Goal: Task Accomplishment & Management: Manage account settings

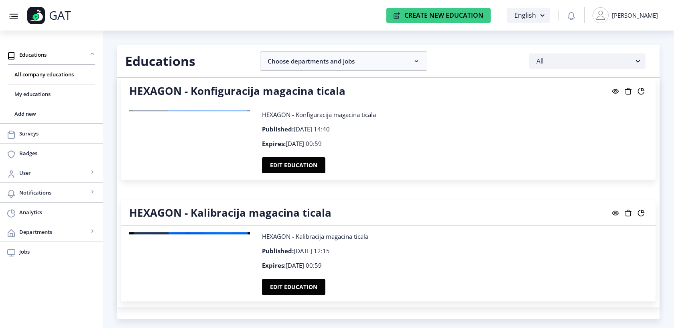
scroll to position [3275, 0]
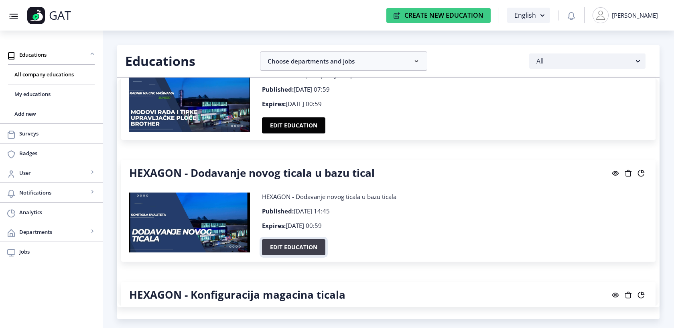
click at [299, 244] on button "Edit education" at bounding box center [293, 247] width 63 height 16
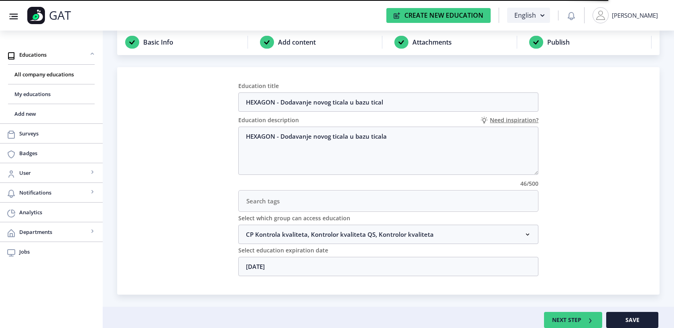
scroll to position [49, 0]
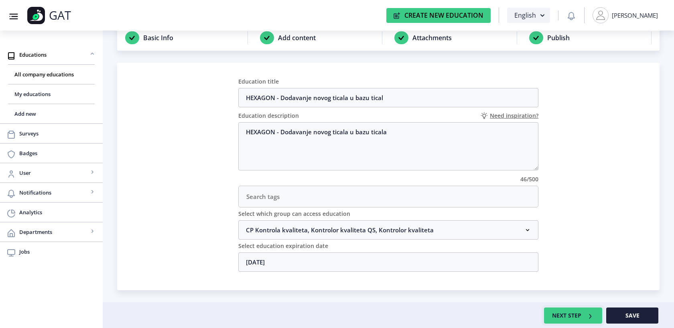
click at [585, 316] on button "NEXT STEP" at bounding box center [573, 315] width 58 height 16
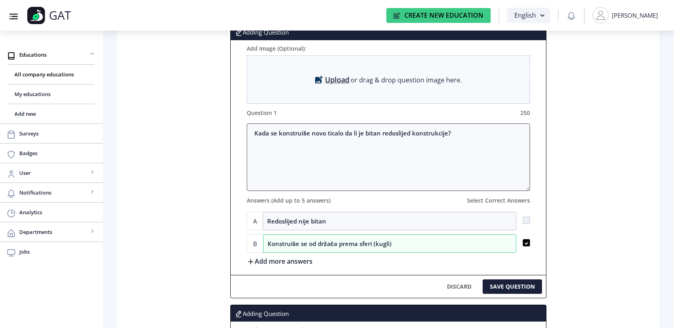
scroll to position [225, 0]
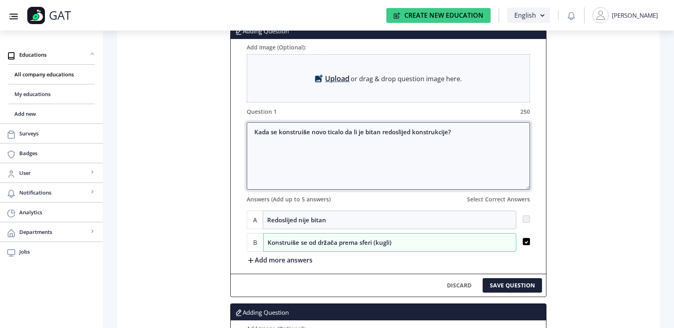
click at [470, 130] on textarea "Kada se konstruiše novo ticalo da li je bitan redoslijed konstrukcije?" at bounding box center [389, 155] width 284 height 67
type textarea "Kada se konstruiše novo ticalo da li je bitan redoslijed konstrukcije"
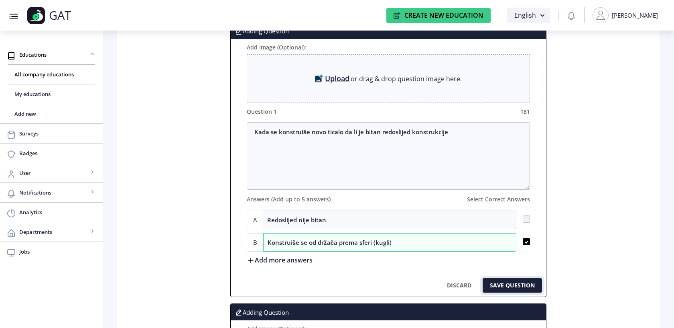
click at [501, 287] on button "SAVE QUESTION" at bounding box center [512, 285] width 59 height 14
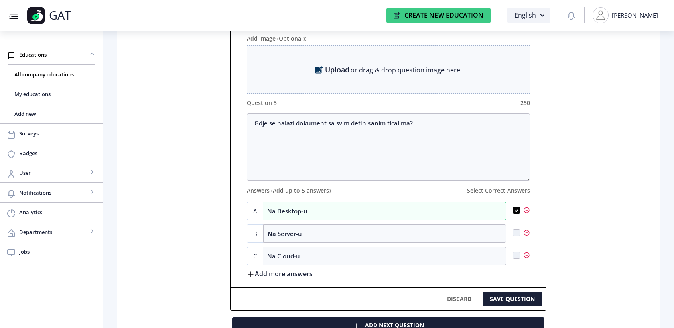
scroll to position [714, 0]
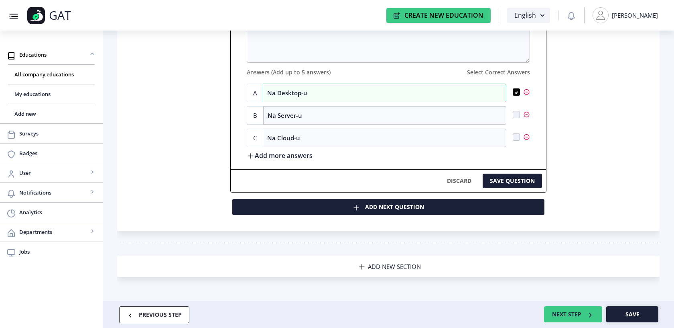
click at [645, 308] on button "Save" at bounding box center [632, 314] width 52 height 16
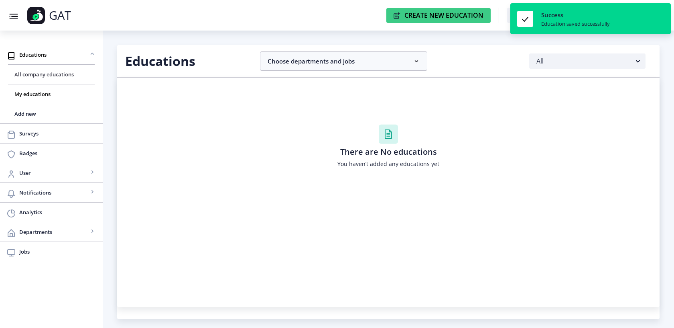
click at [31, 74] on span "All company educations" at bounding box center [51, 74] width 74 height 10
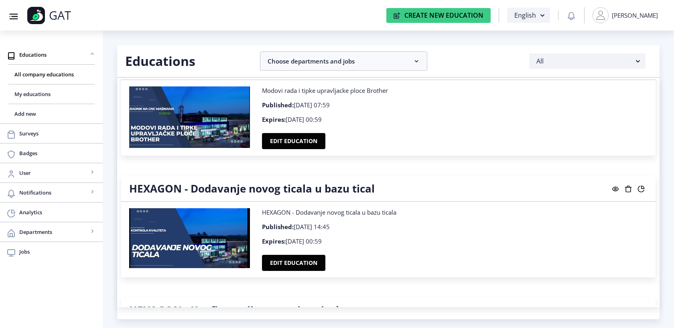
scroll to position [3270, 0]
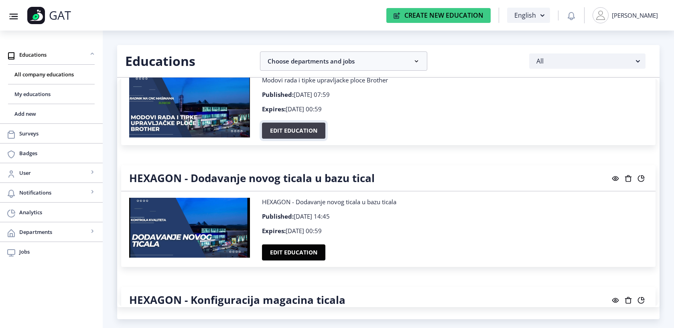
click at [301, 129] on button "Edit education" at bounding box center [293, 130] width 63 height 16
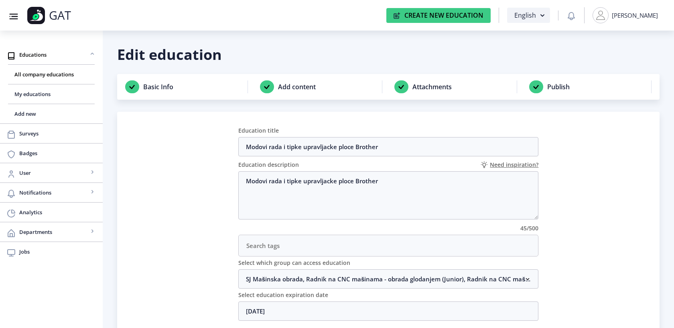
scroll to position [49, 0]
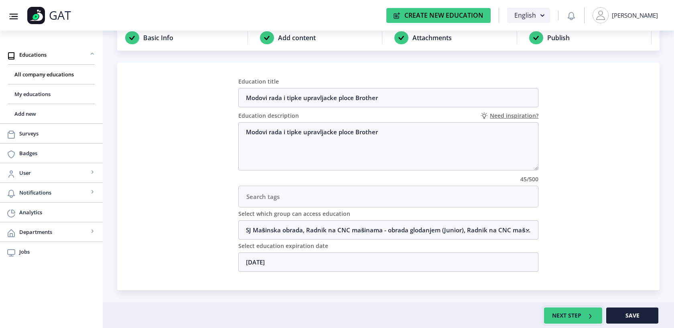
click at [589, 313] on rect at bounding box center [590, 316] width 8 height 8
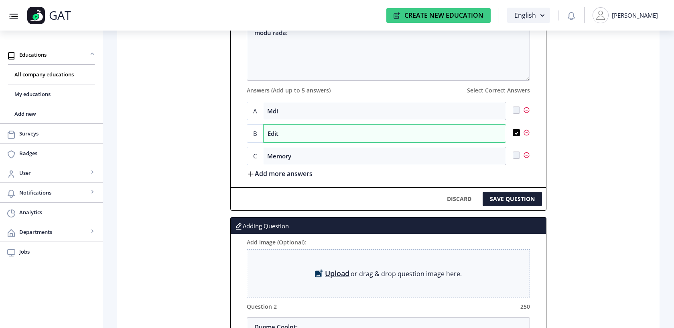
scroll to position [337, 0]
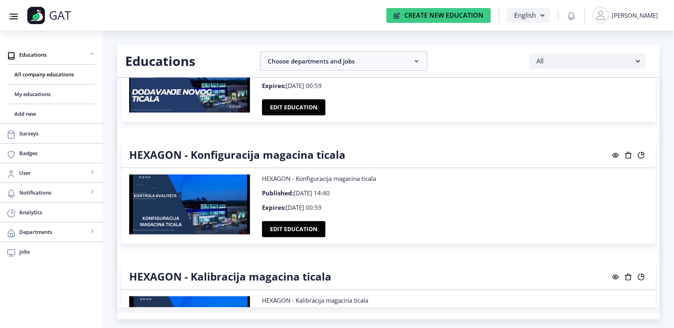
scroll to position [3409, 0]
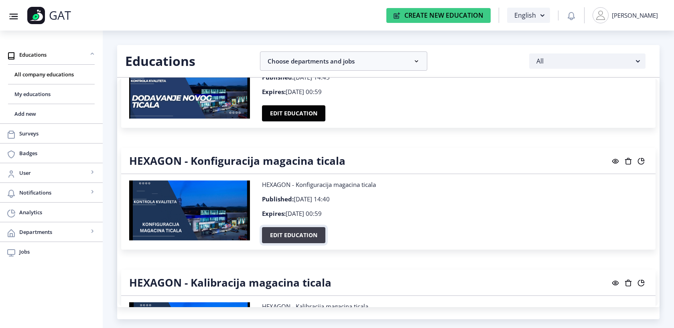
click at [298, 228] on button "Edit education" at bounding box center [293, 235] width 63 height 16
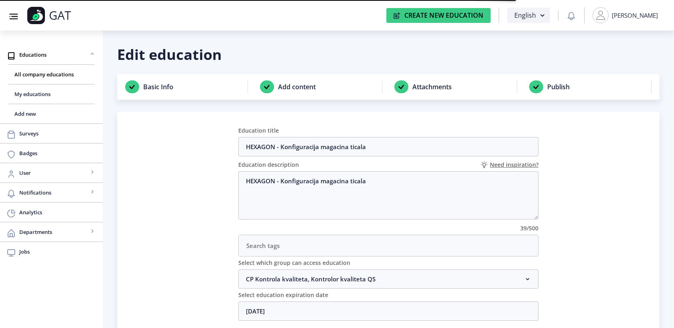
scroll to position [49, 0]
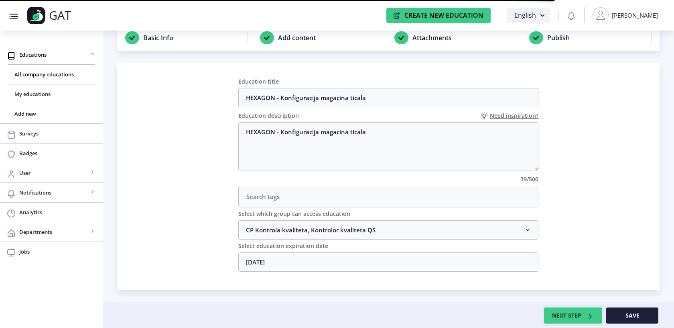
click at [571, 315] on button "NEXT STEP" at bounding box center [573, 315] width 58 height 16
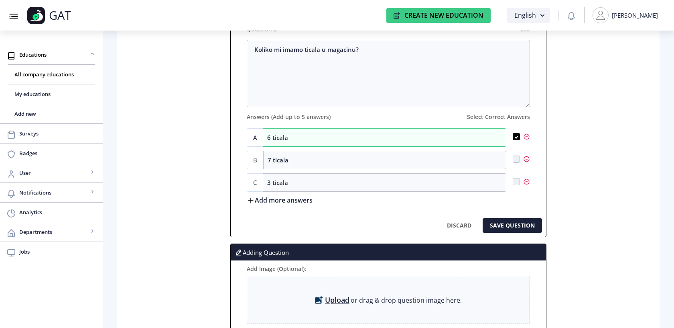
scroll to position [590, 0]
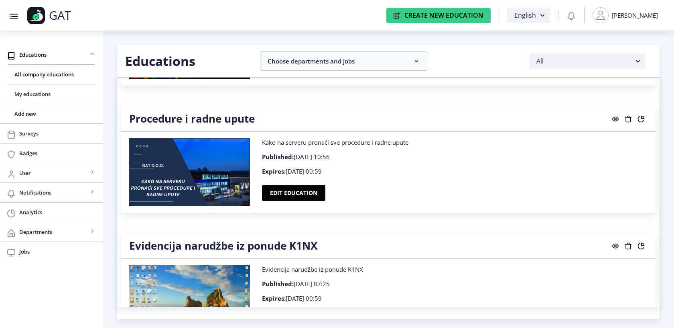
scroll to position [2330, 0]
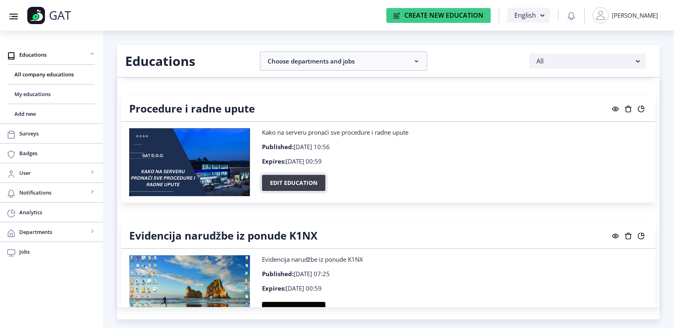
click at [289, 175] on button "Edit education" at bounding box center [293, 183] width 63 height 16
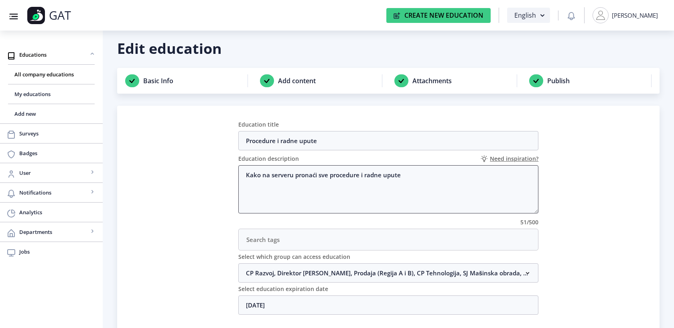
scroll to position [49, 0]
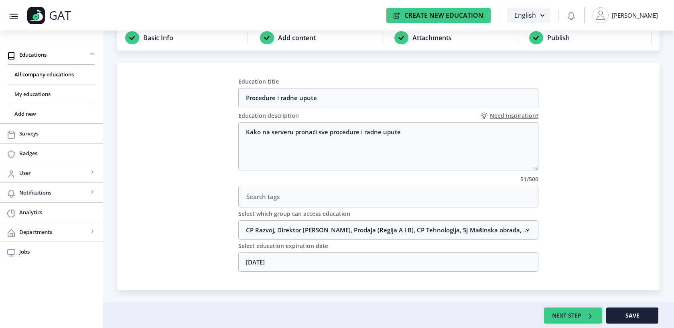
click at [557, 310] on button "NEXT STEP" at bounding box center [573, 315] width 58 height 16
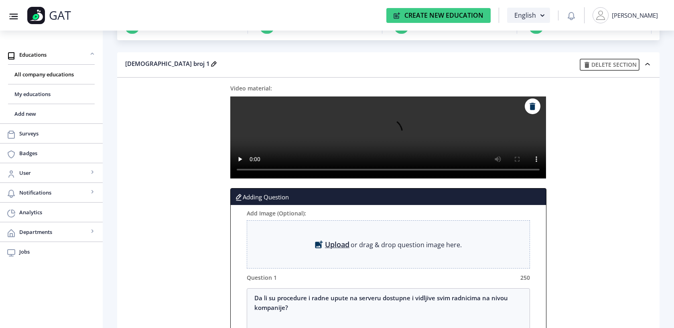
scroll to position [64, 0]
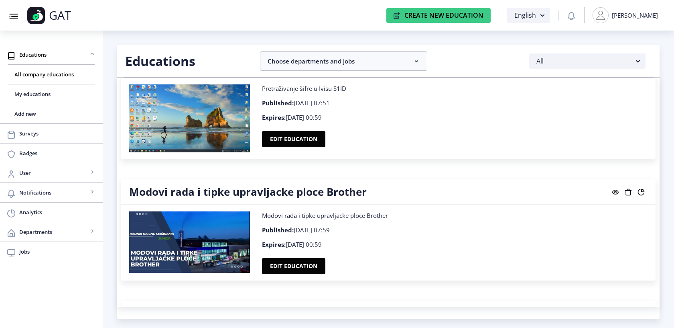
scroll to position [3161, 0]
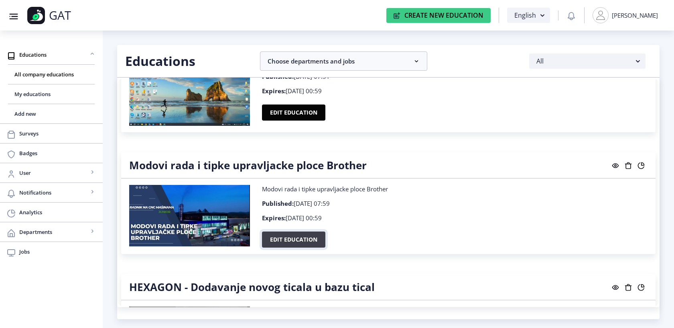
click at [304, 235] on button "Edit education" at bounding box center [293, 239] width 63 height 16
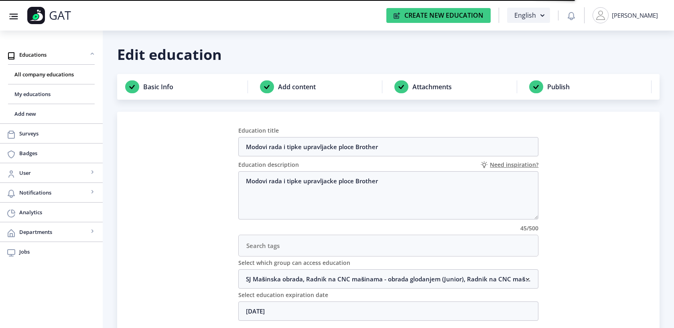
scroll to position [49, 0]
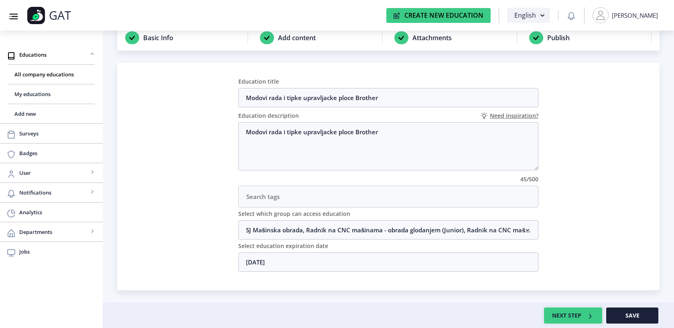
click at [568, 311] on button "NEXT STEP" at bounding box center [573, 315] width 58 height 16
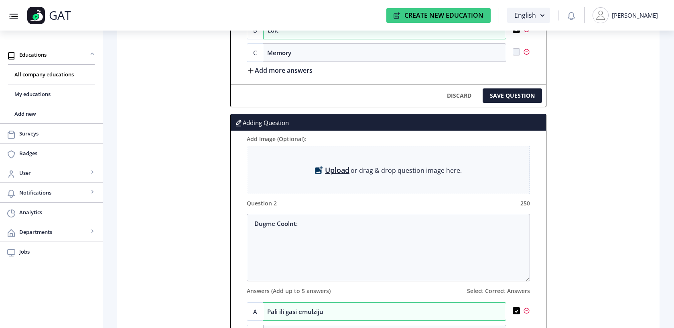
scroll to position [484, 0]
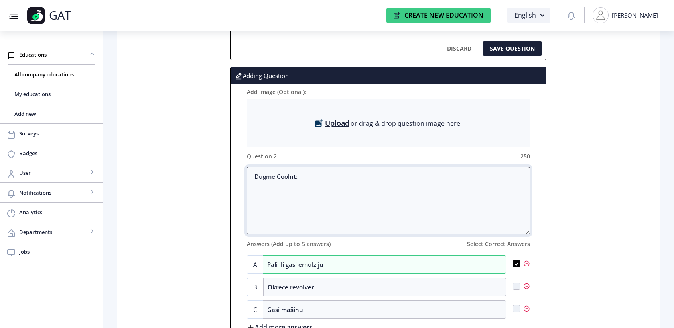
click at [415, 184] on textarea "Dugme Coolnt:" at bounding box center [389, 200] width 284 height 67
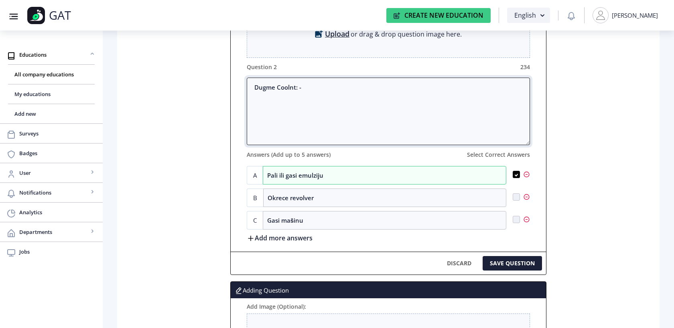
scroll to position [586, 0]
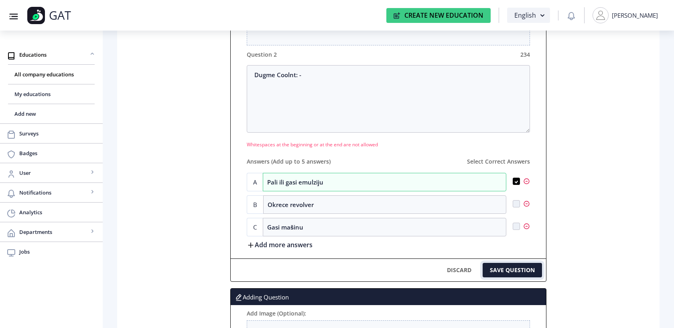
click at [527, 246] on div "Adding Question Add Image (Optional): Upload or drag & drop question image here…" at bounding box center [388, 123] width 316 height 316
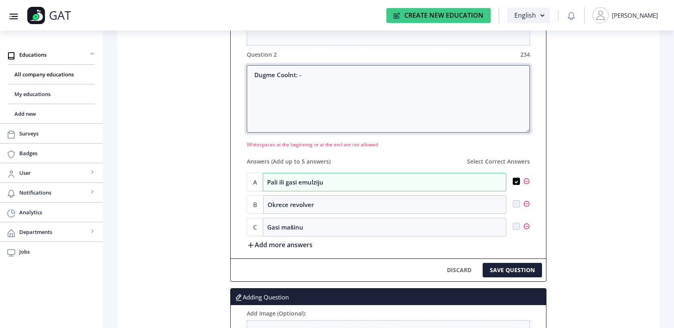
click at [395, 71] on textarea "Dugme Coolnt: -" at bounding box center [389, 98] width 284 height 67
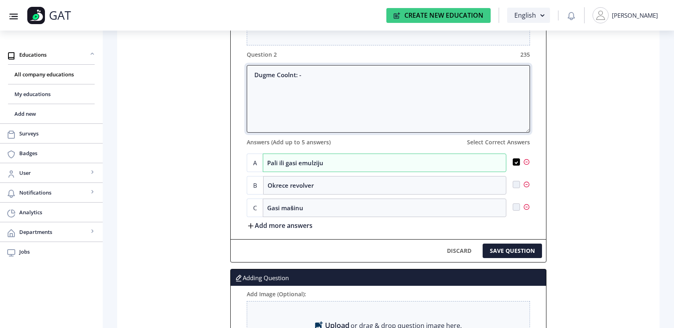
type textarea "Dugme Coolnt: -"
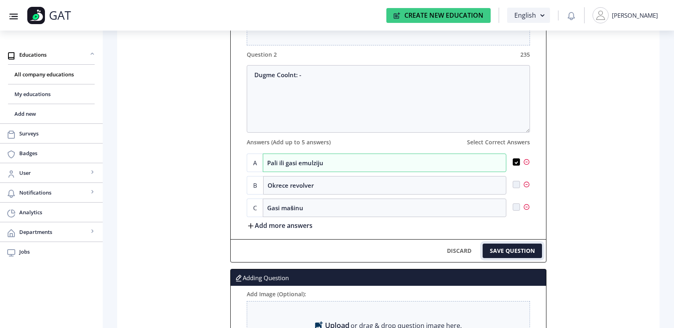
click at [533, 247] on button "SAVE QUESTION" at bounding box center [512, 250] width 59 height 14
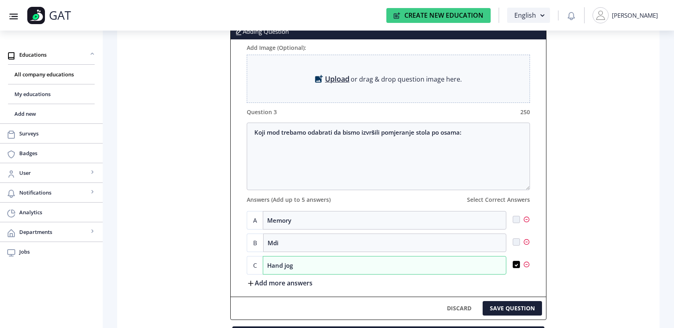
scroll to position [714, 0]
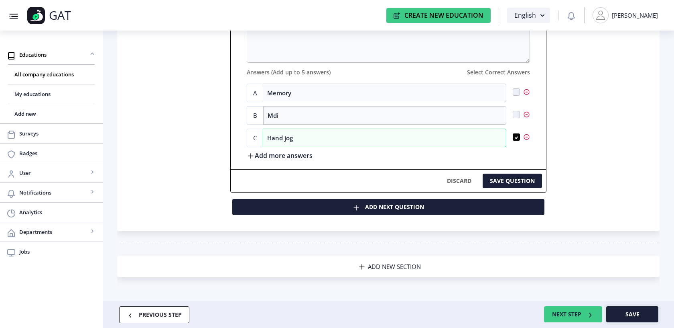
click at [637, 313] on span "Save" at bounding box center [633, 314] width 14 height 6
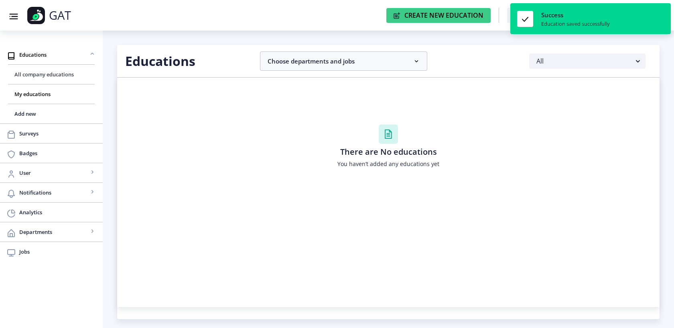
click at [33, 72] on span "All company educations" at bounding box center [51, 74] width 74 height 10
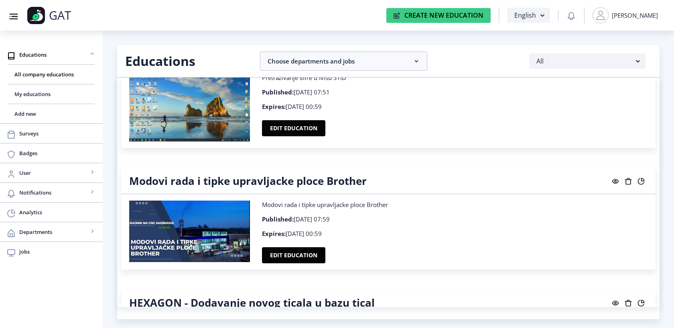
scroll to position [3147, 0]
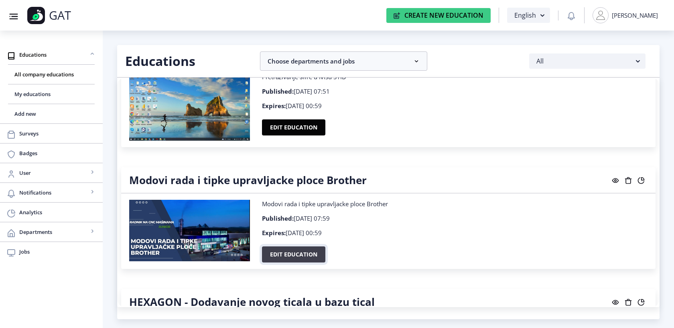
click at [277, 252] on button "Edit education" at bounding box center [293, 254] width 63 height 16
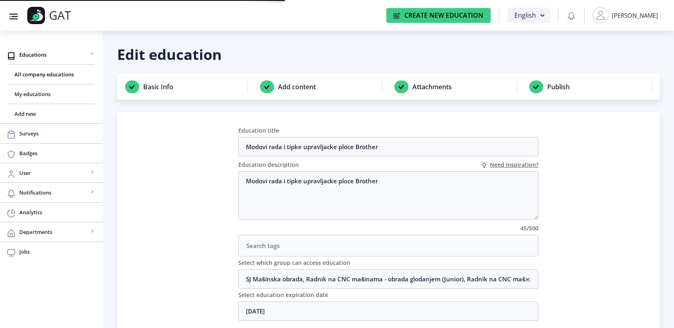
scroll to position [49, 0]
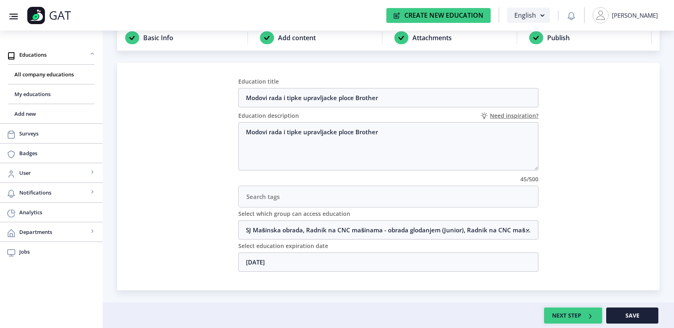
click at [558, 314] on button "NEXT STEP" at bounding box center [573, 315] width 58 height 16
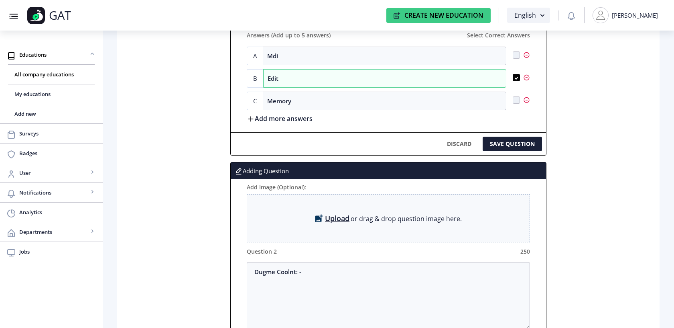
scroll to position [389, 0]
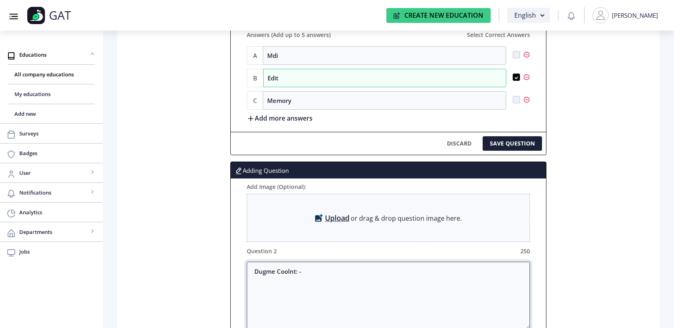
click at [313, 276] on textarea "Dugme Coolnt: -" at bounding box center [389, 294] width 284 height 67
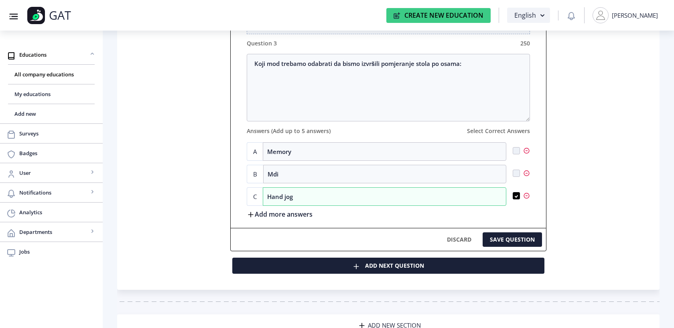
scroll to position [960, 0]
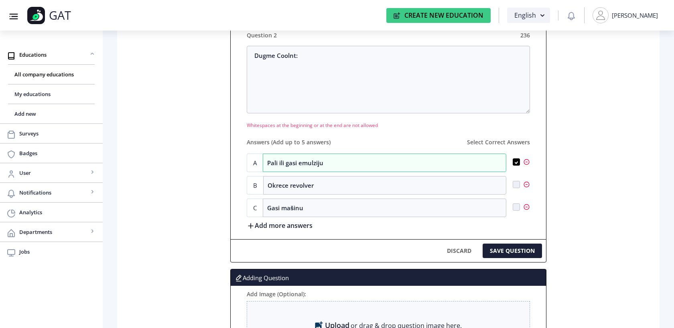
scroll to position [580, 0]
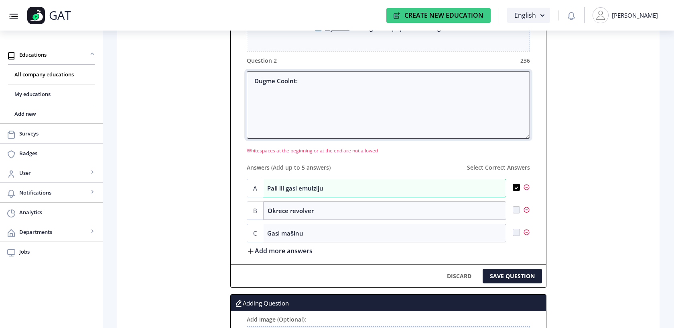
click at [363, 101] on textarea "Dugme Coolnt:" at bounding box center [389, 104] width 284 height 67
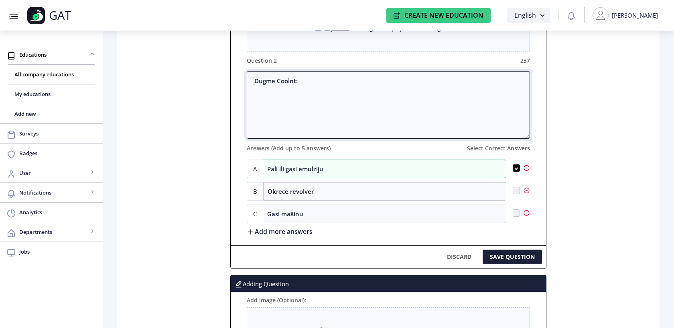
type textarea "Dugme Coolnt:"
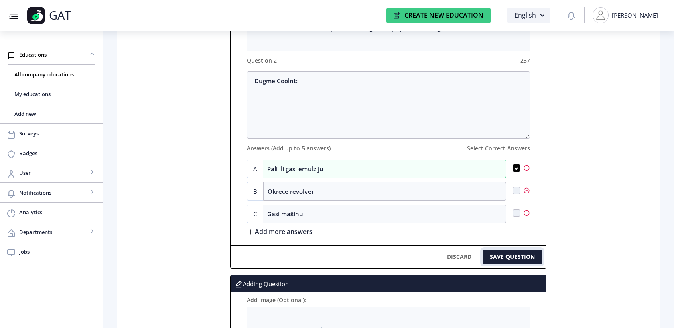
click at [531, 256] on button "SAVE QUESTION" at bounding box center [512, 256] width 59 height 14
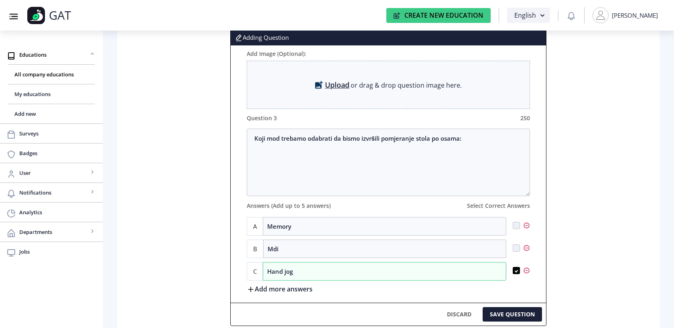
scroll to position [714, 0]
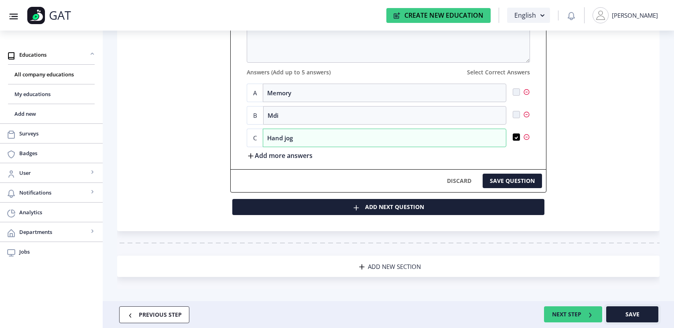
click at [650, 309] on button "Save" at bounding box center [632, 314] width 52 height 16
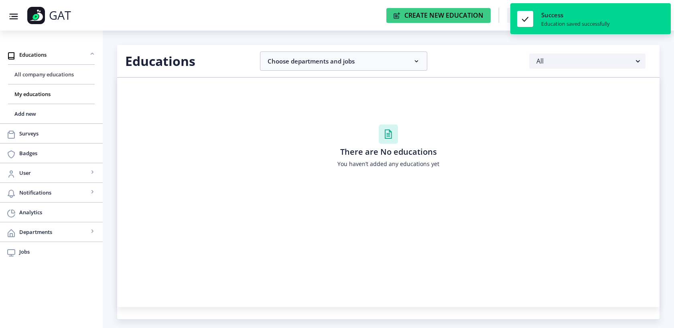
click at [33, 77] on span "All company educations" at bounding box center [51, 74] width 74 height 10
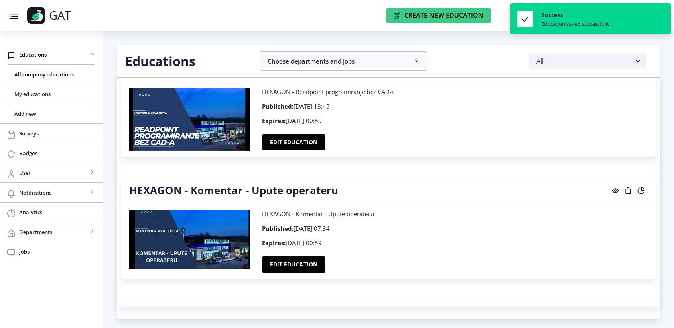
scroll to position [4484, 0]
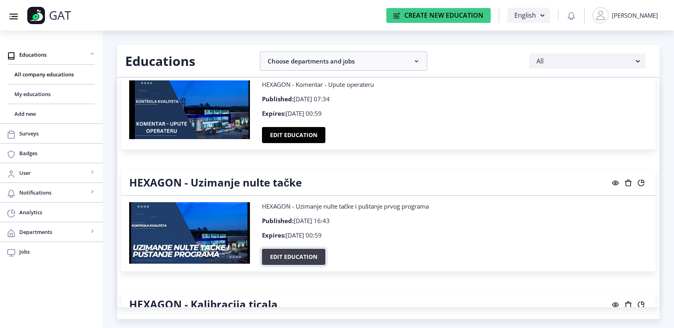
click at [299, 249] on button "Edit education" at bounding box center [293, 256] width 63 height 16
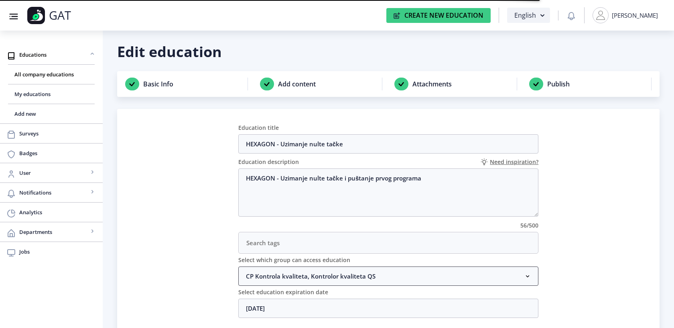
scroll to position [49, 0]
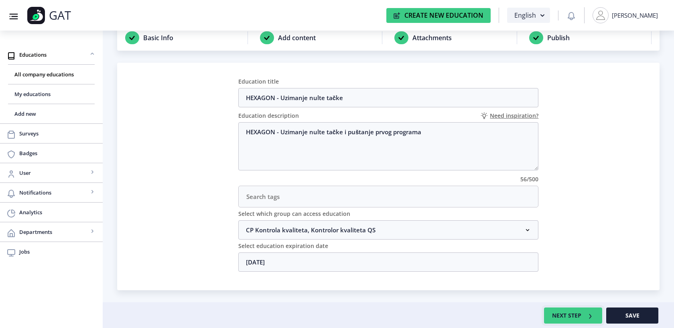
click at [569, 310] on button "NEXT STEP" at bounding box center [573, 315] width 58 height 16
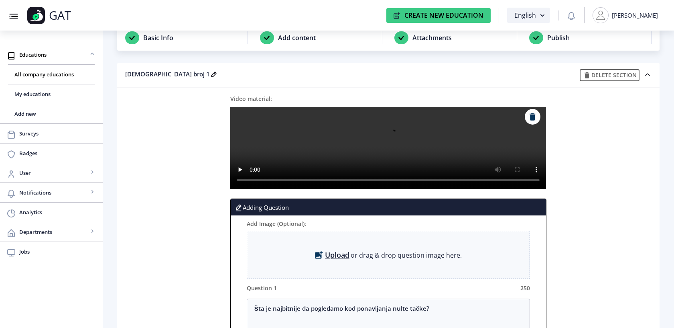
scroll to position [134, 0]
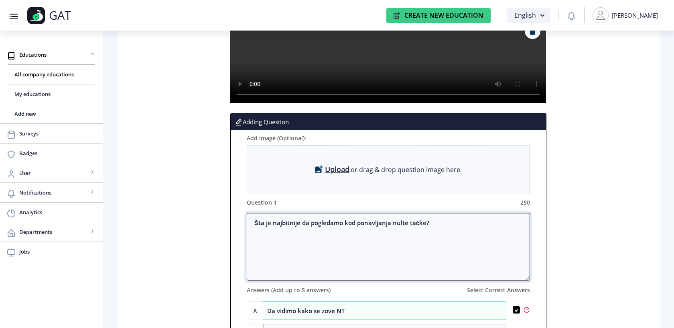
click at [431, 223] on textarea "Šta je najbitnije da pogledamo kod ponavljanja nulte tačke?" at bounding box center [389, 246] width 284 height 67
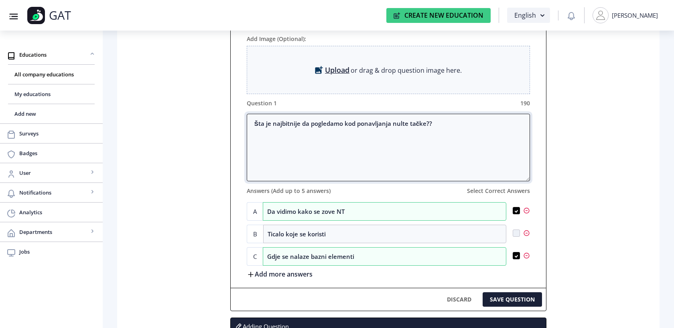
scroll to position [269, 0]
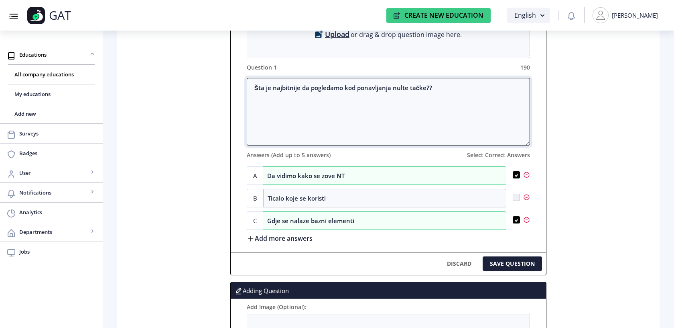
type textarea "Šta je najbitnije da pogledamo kod ponavljanja nulte tačke??"
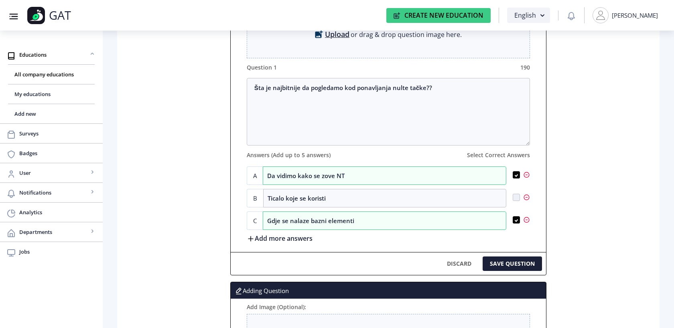
click at [521, 256] on div "DISCARD SAVE QUESTION" at bounding box center [388, 263] width 315 height 23
click at [521, 271] on div "DISCARD SAVE QUESTION" at bounding box center [388, 263] width 315 height 23
click at [518, 264] on button "SAVE QUESTION" at bounding box center [512, 263] width 59 height 14
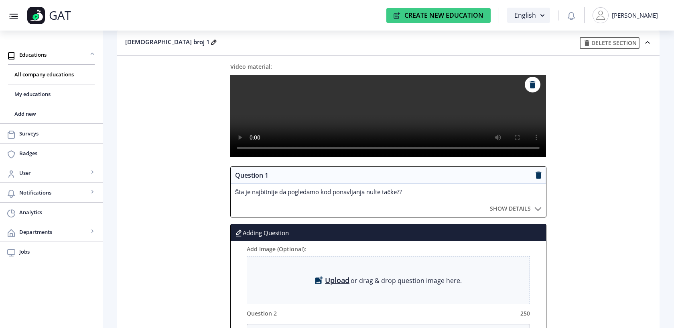
scroll to position [0, 0]
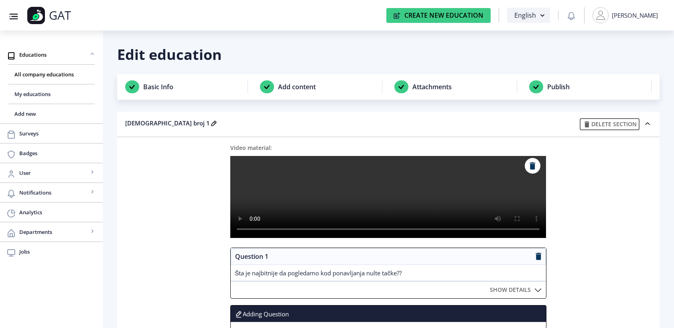
click at [529, 290] on label "SHOW DETAILS" at bounding box center [510, 289] width 41 height 8
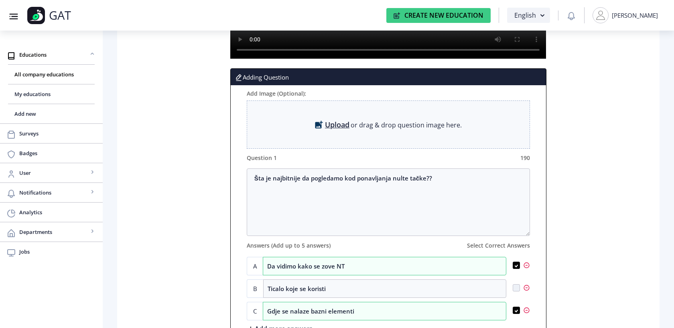
scroll to position [220, 0]
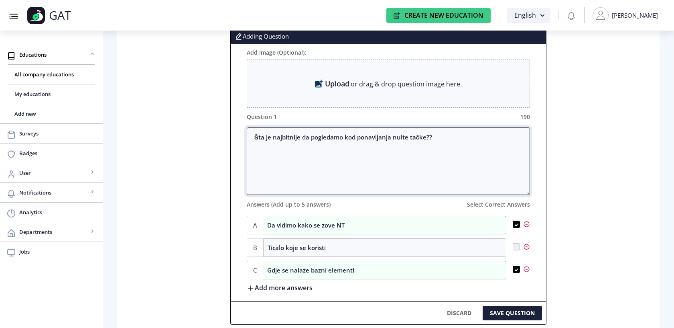
click at [453, 139] on textarea "Šta je najbitnije da pogledamo kod ponavljanja nulte tačke??" at bounding box center [389, 160] width 284 height 67
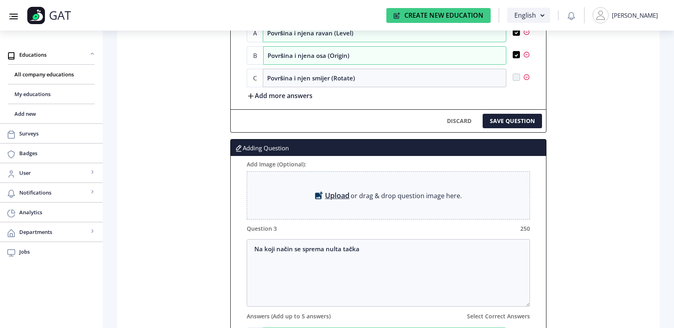
scroll to position [716, 0]
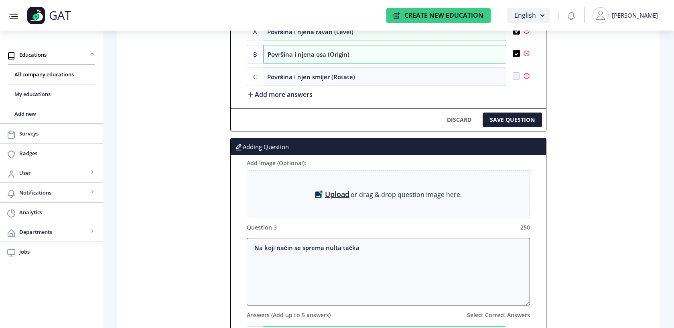
type textarea "Šta je najbitnije da pogledamo kod ponavljanja nulte tačke?"
click at [372, 240] on textarea "Na koji način se sprema nulta tačka" at bounding box center [389, 271] width 284 height 67
click at [370, 249] on textarea "Na koji način se sprema nulta tačka" at bounding box center [389, 271] width 284 height 67
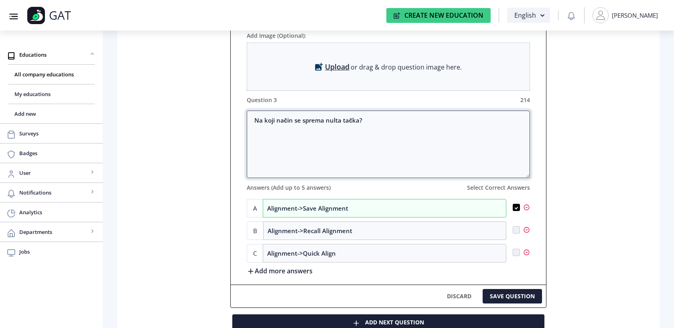
scroll to position [960, 0]
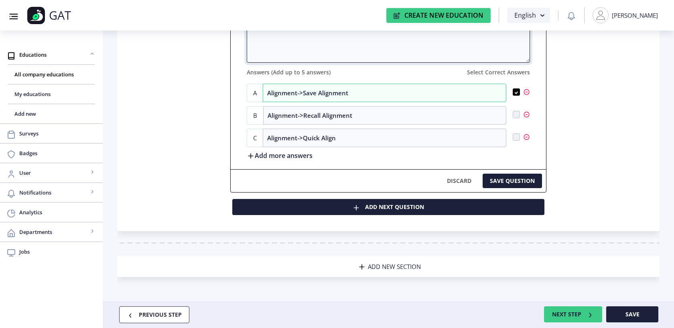
type textarea "Na koji način se sprema nulta tačka?"
click at [638, 321] on button "Save" at bounding box center [632, 314] width 52 height 16
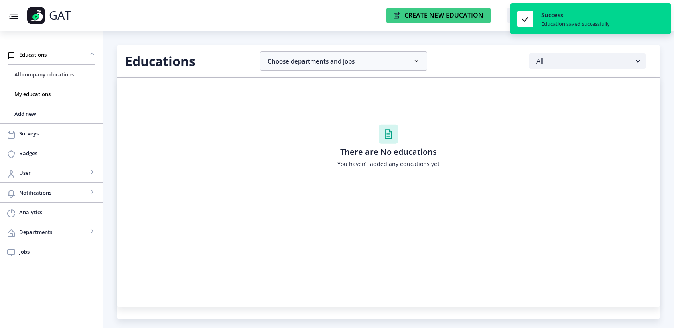
click at [44, 72] on span "All company educations" at bounding box center [51, 74] width 74 height 10
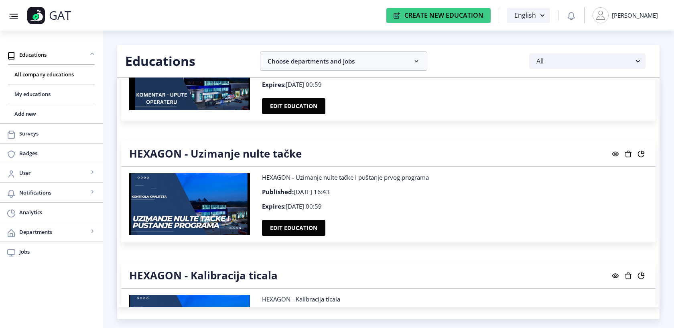
scroll to position [4507, 0]
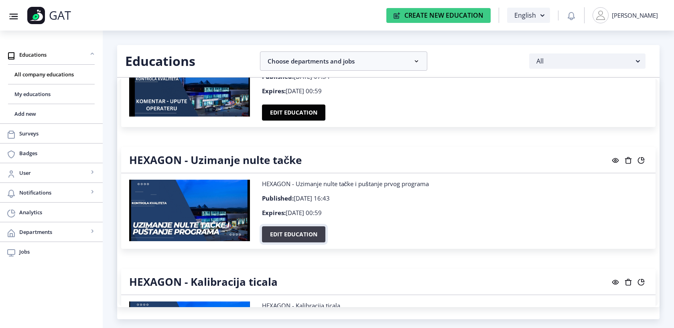
click at [286, 226] on button "Edit education" at bounding box center [293, 234] width 63 height 16
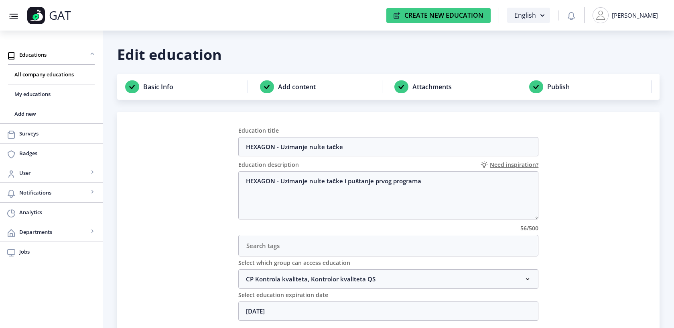
scroll to position [49, 0]
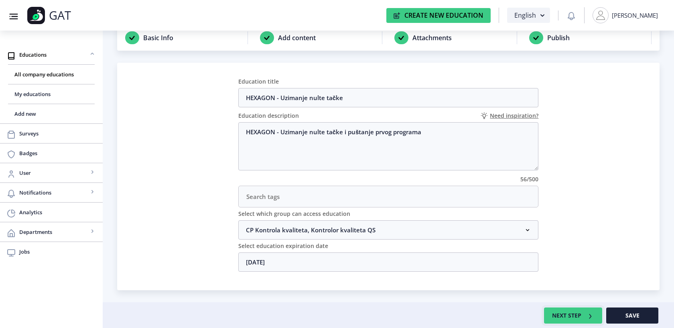
click at [586, 318] on button "NEXT STEP" at bounding box center [573, 315] width 58 height 16
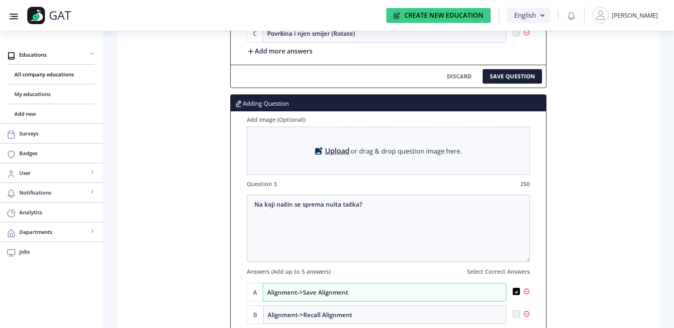
scroll to position [761, 0]
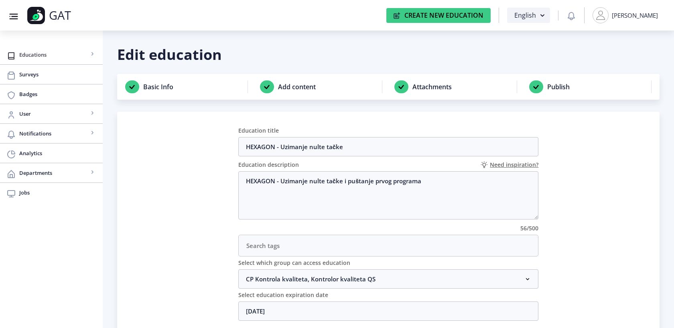
click at [23, 57] on span "Educations" at bounding box center [53, 55] width 69 height 10
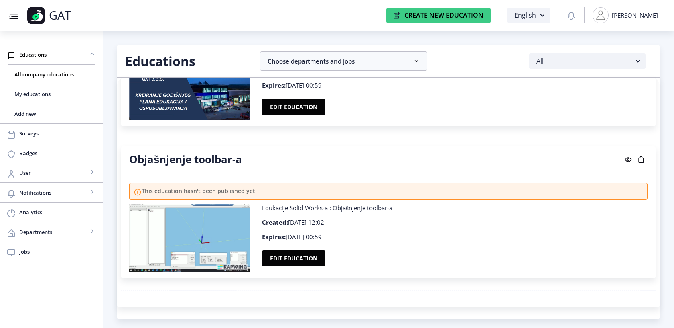
scroll to position [1348, 0]
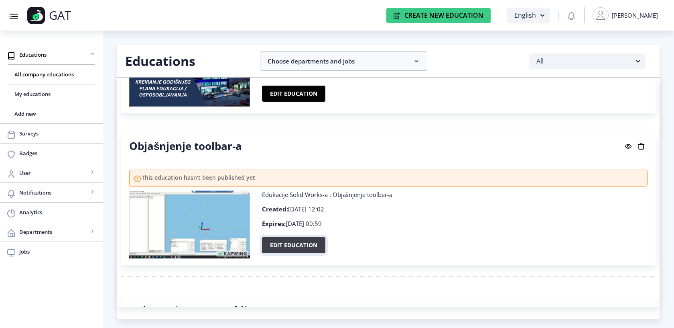
click at [287, 240] on button "Edit education" at bounding box center [293, 245] width 63 height 16
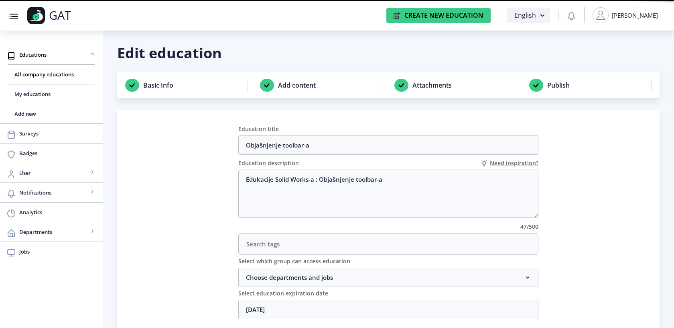
scroll to position [49, 0]
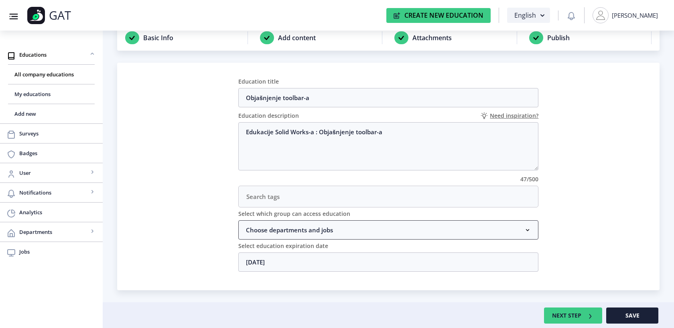
click at [474, 231] on nb-accordion-item-header "Choose departments and jobs" at bounding box center [388, 229] width 301 height 19
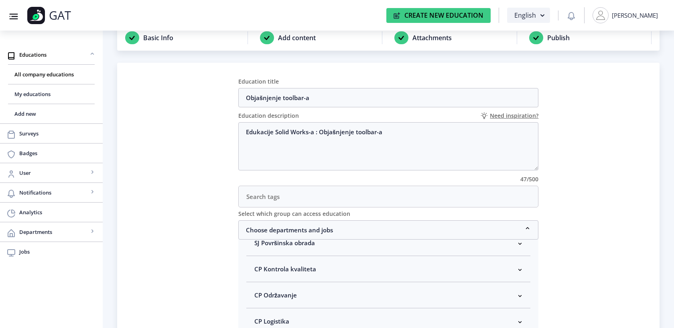
scroll to position [167, 0]
click at [516, 279] on rect at bounding box center [520, 277] width 8 height 8
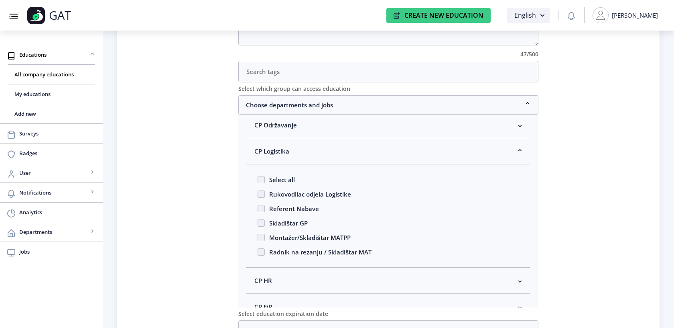
scroll to position [175, 0]
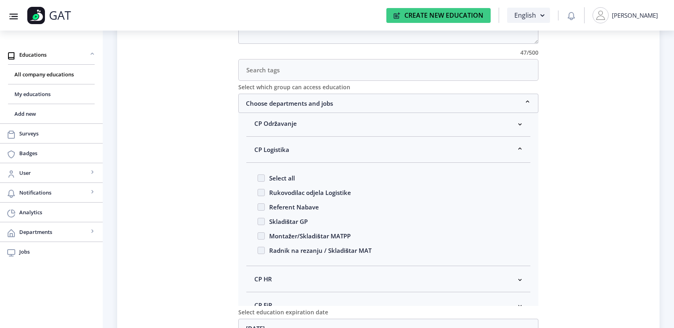
click at [522, 153] on nb-accordion-item-header "CP Logistika" at bounding box center [388, 149] width 285 height 26
